Goal: Task Accomplishment & Management: Use online tool/utility

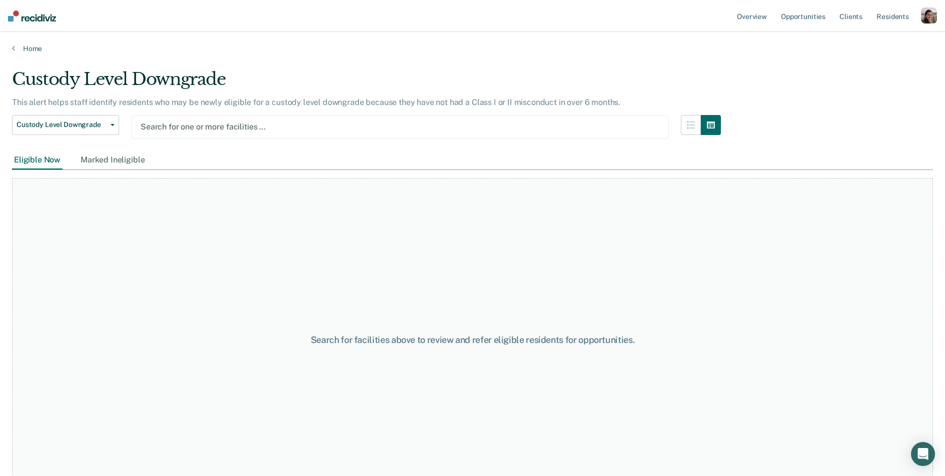
drag, startPoint x: 850, startPoint y: 95, endPoint x: 733, endPoint y: 93, distance: 117.1
click at [850, 95] on div "Custody Level Downgrade This alert helps staff identify residents who may be ne…" at bounding box center [472, 235] width 921 height 332
drag, startPoint x: 561, startPoint y: 60, endPoint x: 700, endPoint y: 67, distance: 139.3
click at [561, 60] on main "Custody Level Downgrade This alert helps staff identify residents who may be ne…" at bounding box center [472, 263] width 945 height 420
click at [19, 51] on link "Home" at bounding box center [472, 48] width 921 height 9
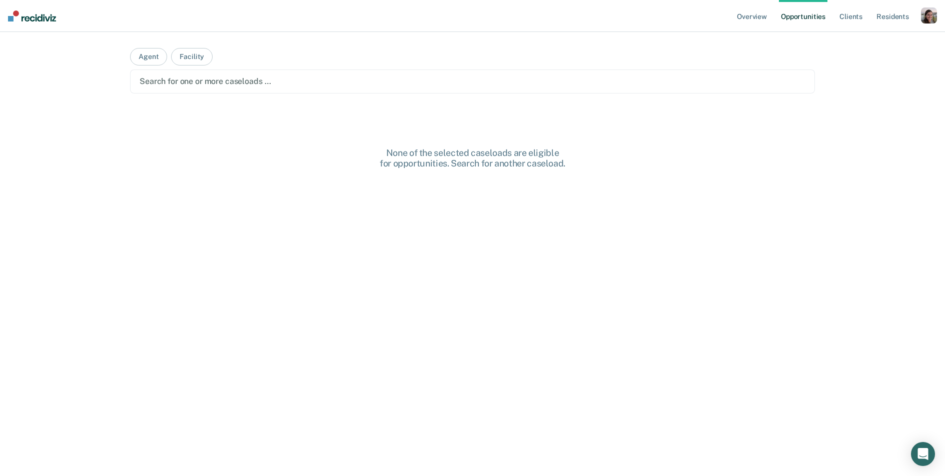
click at [261, 80] on div at bounding box center [473, 82] width 666 height 12
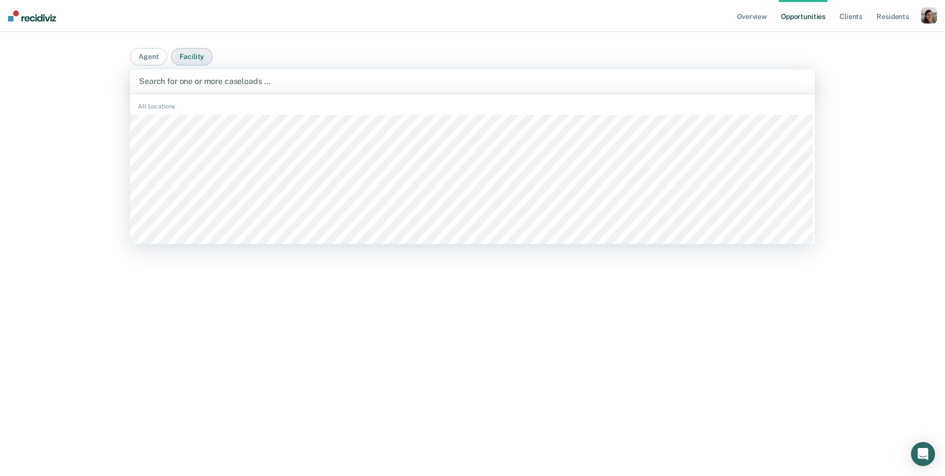
click at [190, 56] on button "Facility" at bounding box center [192, 57] width 42 height 18
click at [192, 75] on div "Search for one or more facilities …" at bounding box center [472, 82] width 669 height 14
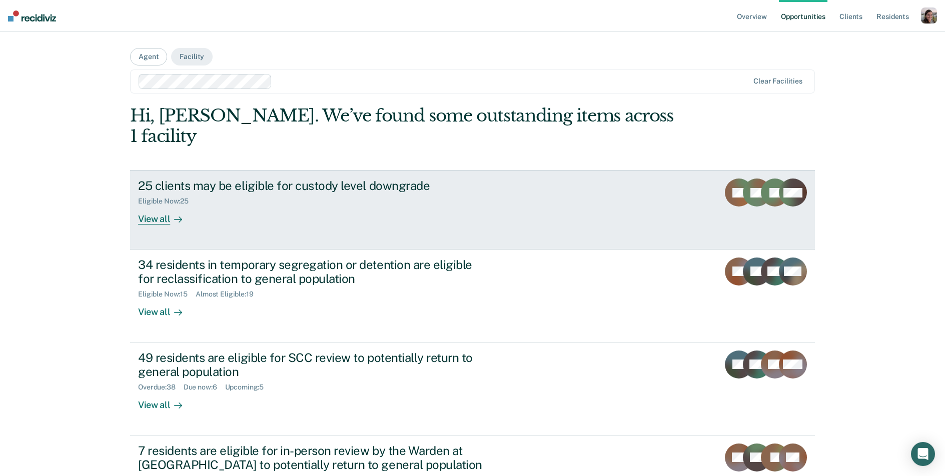
click at [176, 216] on icon at bounding box center [178, 220] width 8 height 8
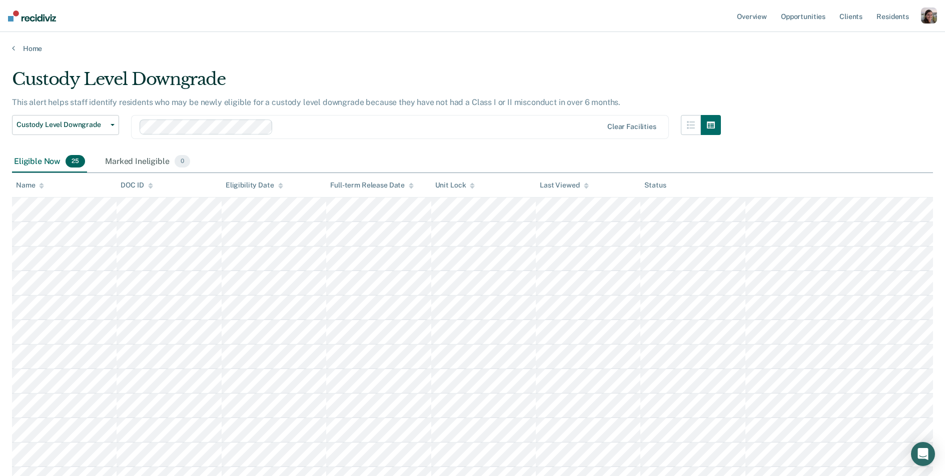
scroll to position [2, 0]
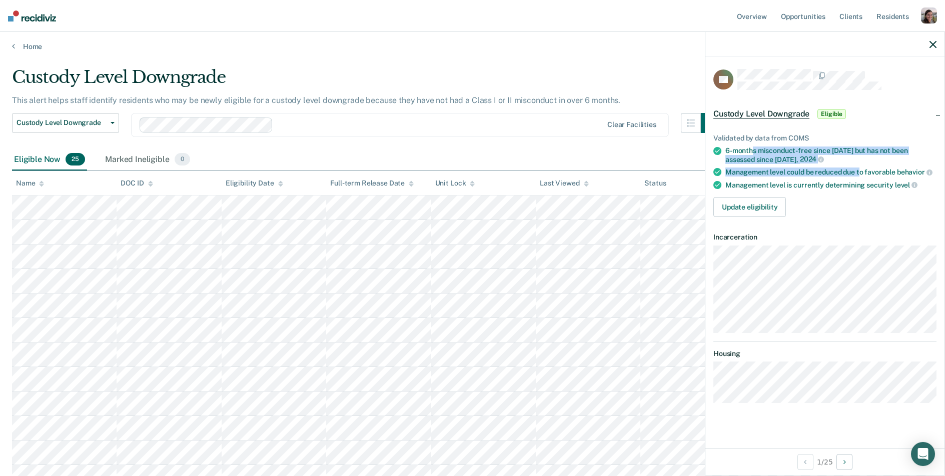
drag, startPoint x: 754, startPoint y: 152, endPoint x: 861, endPoint y: 170, distance: 108.2
click at [861, 170] on ul "Validated by data from COMS 6-months misconduct-free since Nov 11, 2024 but has…" at bounding box center [824, 161] width 223 height 55
click at [861, 170] on div "Management level could be reduced due to favorable behavior" at bounding box center [830, 172] width 211 height 9
drag, startPoint x: 761, startPoint y: 153, endPoint x: 775, endPoint y: 161, distance: 16.1
click at [775, 161] on div "6-months misconduct-free since Nov 11, 2024 but has not been assessed since Sep…" at bounding box center [830, 155] width 211 height 17
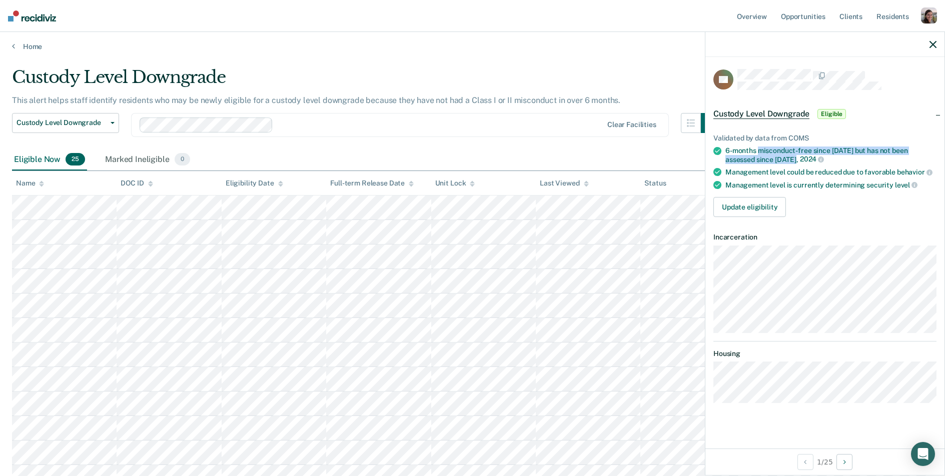
click at [775, 161] on div "6-months misconduct-free since Nov 11, 2024 but has not been assessed since Sep…" at bounding box center [830, 155] width 211 height 17
click at [803, 416] on div "CD Custody Level Downgrade Eligible Validated by data from COMS 6-months miscon…" at bounding box center [824, 253] width 239 height 392
click at [622, 74] on div "Custody Level Downgrade" at bounding box center [366, 81] width 709 height 29
